Goal: Find specific page/section: Find specific page/section

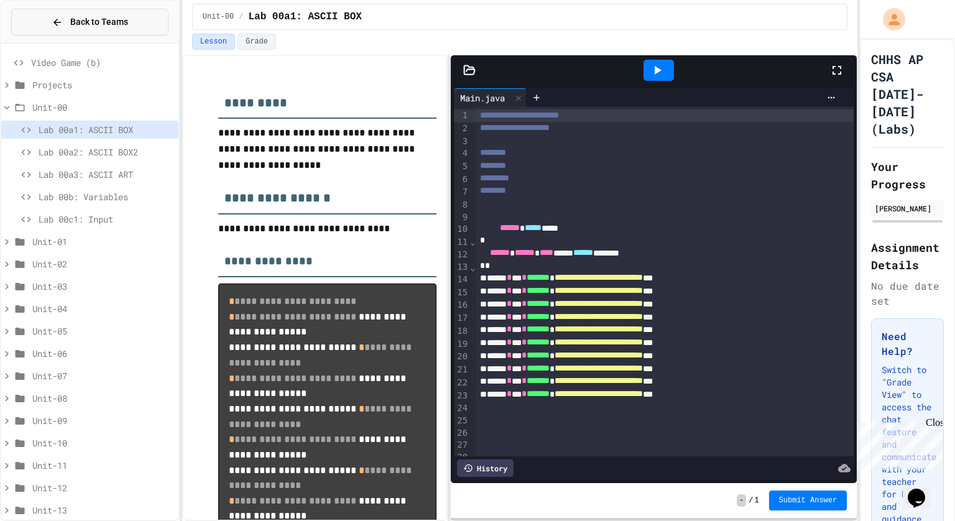
click at [53, 23] on icon at bounding box center [57, 22] width 11 height 11
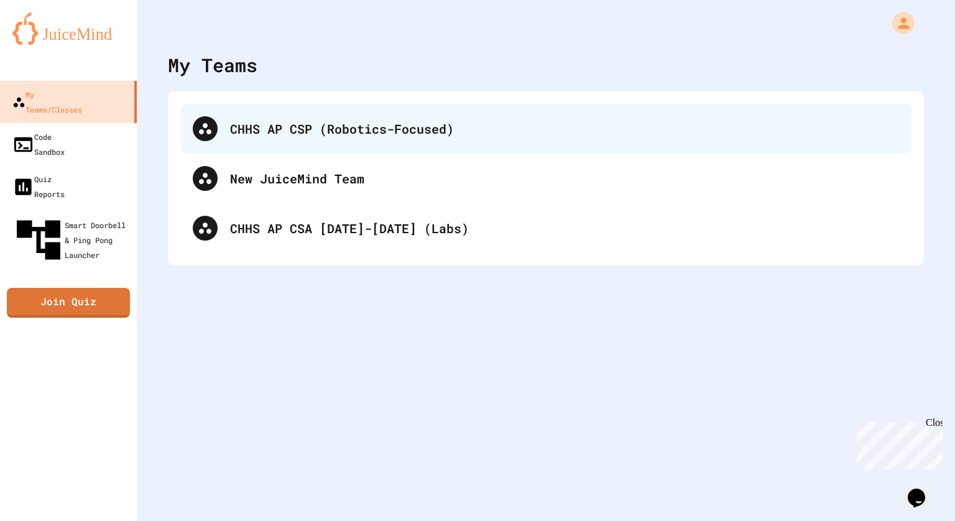
click at [276, 149] on div "CHHS AP CSP (Robotics-Focused)" at bounding box center [545, 129] width 731 height 50
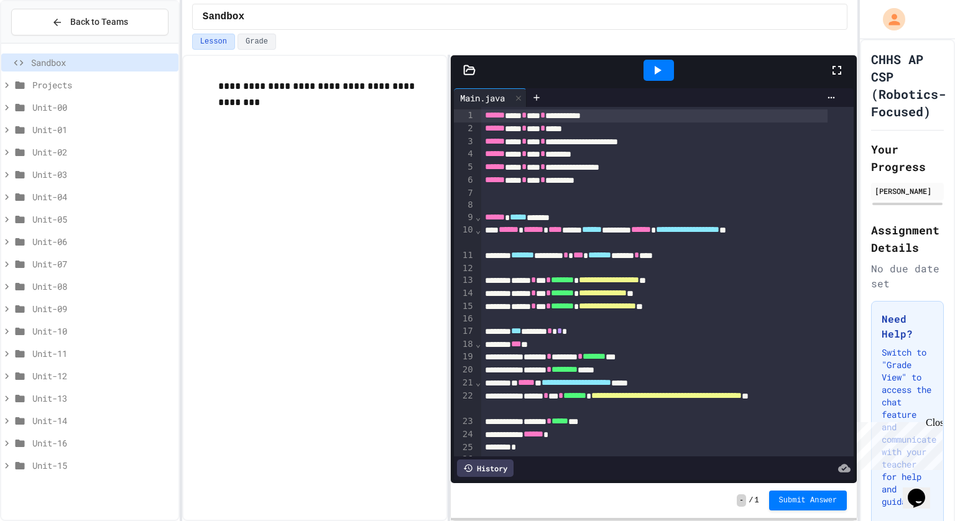
click at [22, 472] on div "Unit-15" at bounding box center [89, 465] width 177 height 18
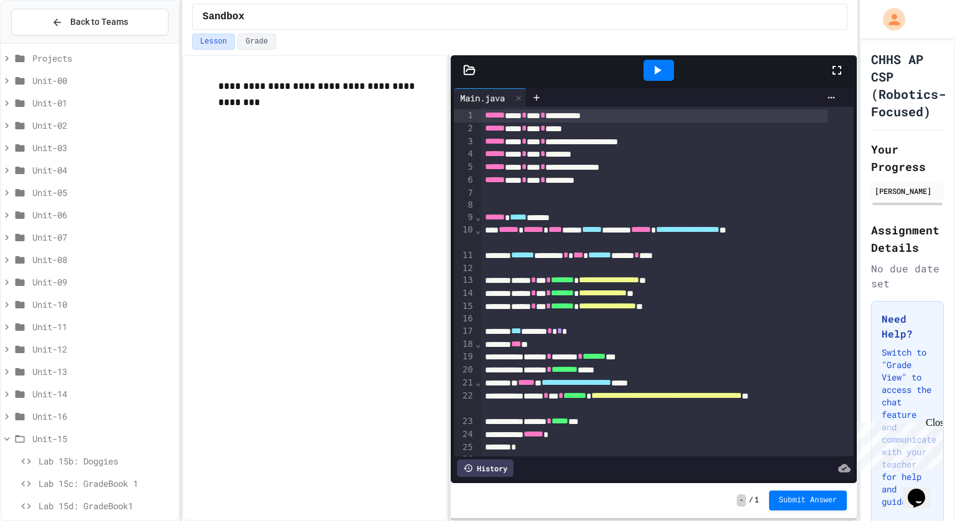
scroll to position [102, 0]
